Goal: Information Seeking & Learning: Learn about a topic

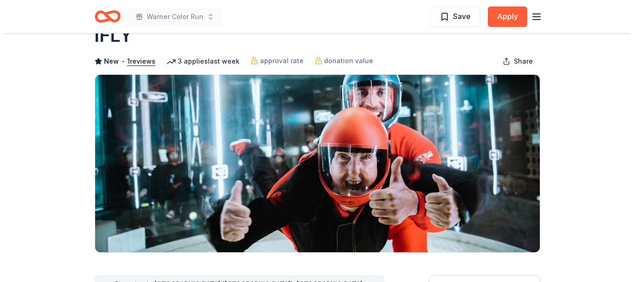
scroll to position [46, 0]
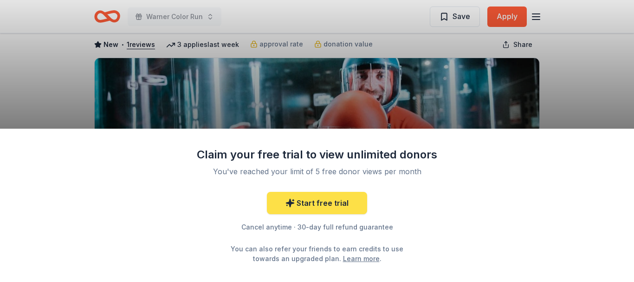
click at [329, 203] on link "Start free trial" at bounding box center [317, 203] width 100 height 22
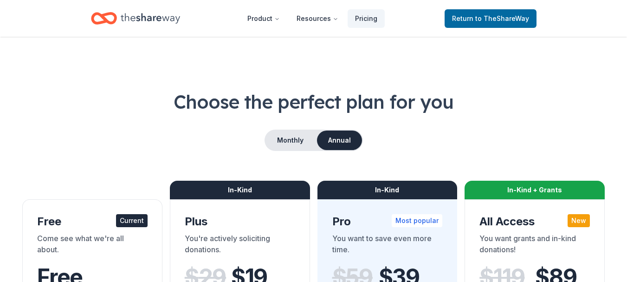
click at [150, 12] on icon "Home" at bounding box center [150, 18] width 59 height 19
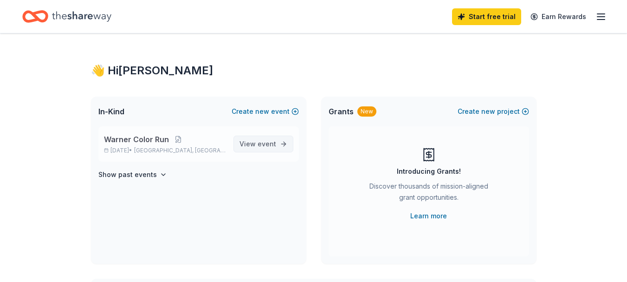
click at [242, 143] on span "View event" at bounding box center [258, 143] width 37 height 11
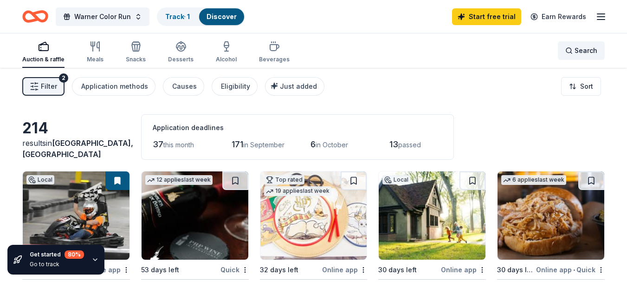
click at [573, 50] on div "Search" at bounding box center [582, 50] width 32 height 11
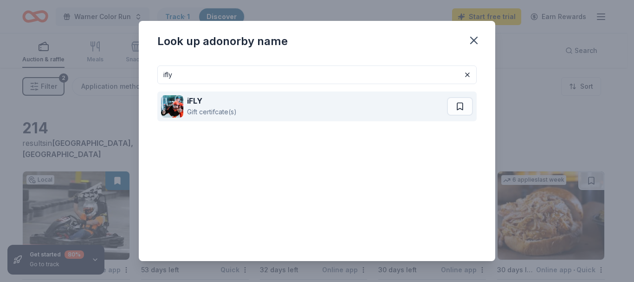
type input "ifly"
click at [201, 98] on strong "iFLY" at bounding box center [194, 100] width 15 height 9
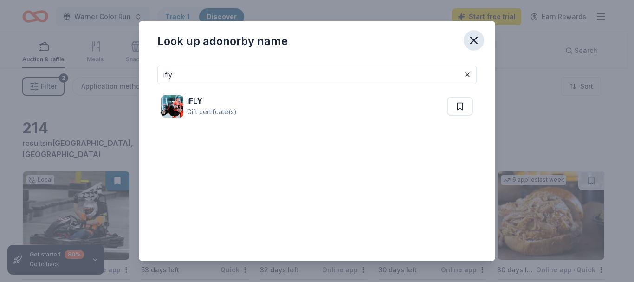
click at [476, 41] on icon "button" at bounding box center [474, 40] width 13 height 13
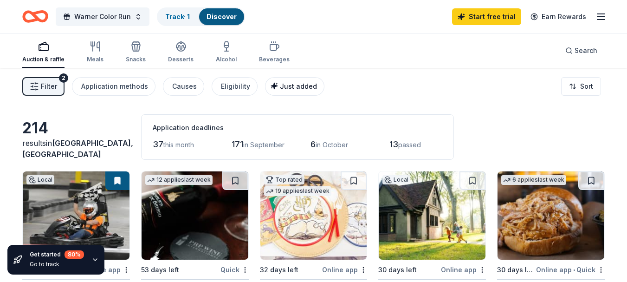
click at [298, 86] on span "Just added" at bounding box center [298, 86] width 37 height 8
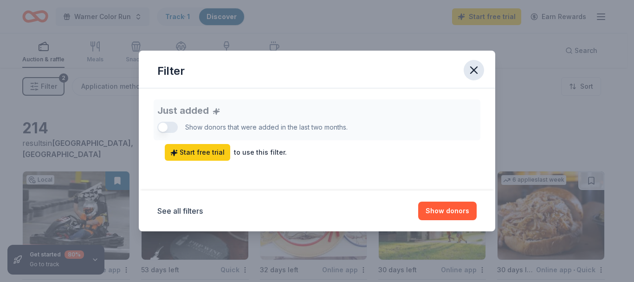
click at [474, 66] on icon "button" at bounding box center [474, 70] width 13 height 13
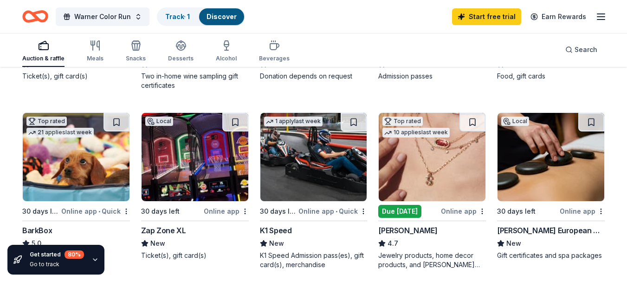
scroll to position [232, 0]
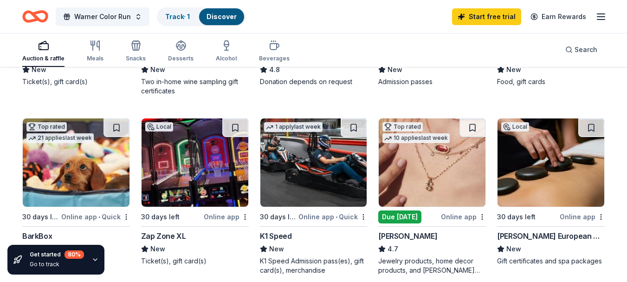
click at [401, 214] on div "Due [DATE]" at bounding box center [399, 216] width 43 height 13
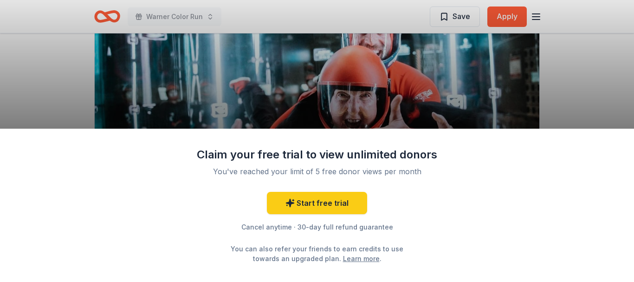
scroll to position [93, 0]
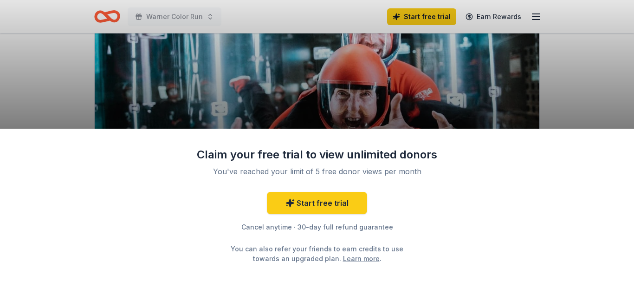
click at [424, 98] on div "Claim your free trial to view unlimited donors You've reached your limit of 5 f…" at bounding box center [317, 141] width 634 height 282
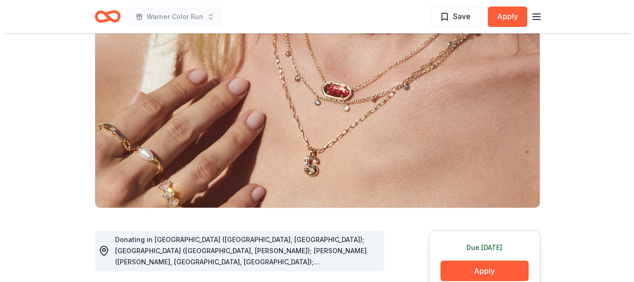
scroll to position [139, 0]
